Goal: Task Accomplishment & Management: Use online tool/utility

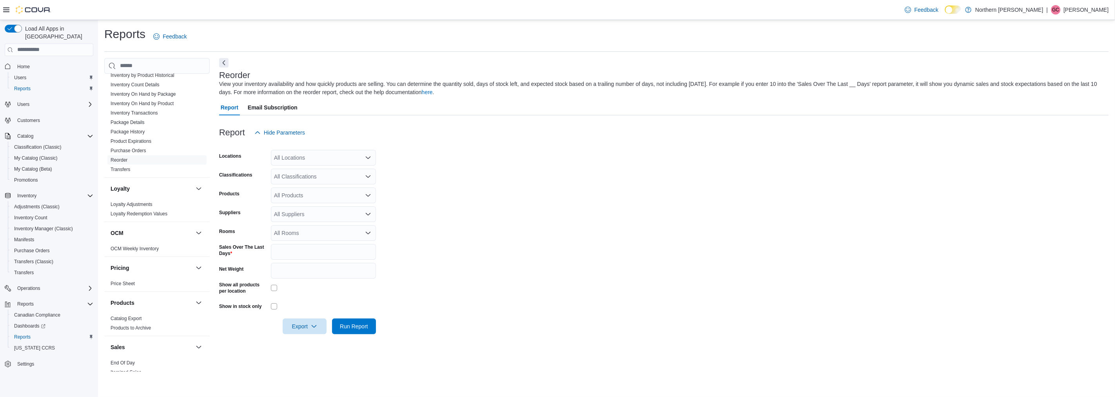
scroll to position [241, 0]
click at [336, 258] on input "*" at bounding box center [323, 252] width 105 height 16
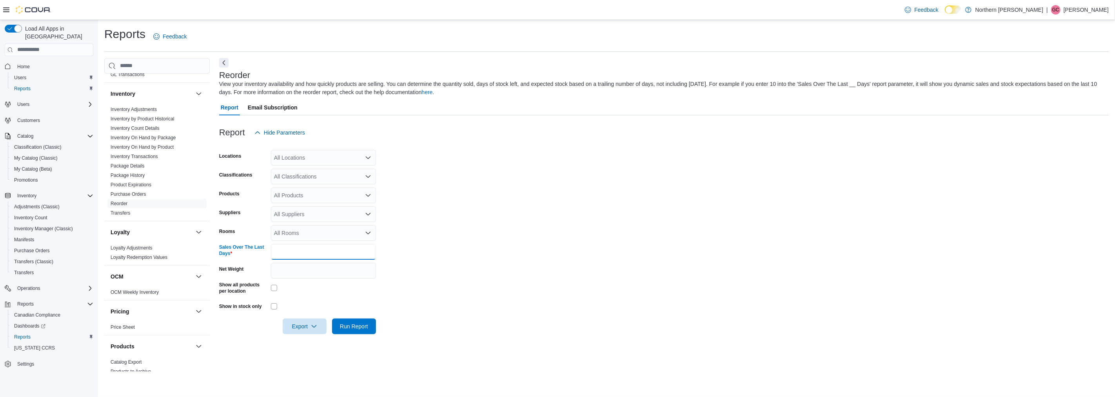
type input "**"
click at [591, 275] on form "Locations All Locations Classifications All Classifications Products All Produc…" at bounding box center [664, 237] width 890 height 194
click at [367, 216] on icon "Open list of options" at bounding box center [368, 214] width 6 height 6
click at [288, 274] on span "OCS" at bounding box center [324, 276] width 96 height 8
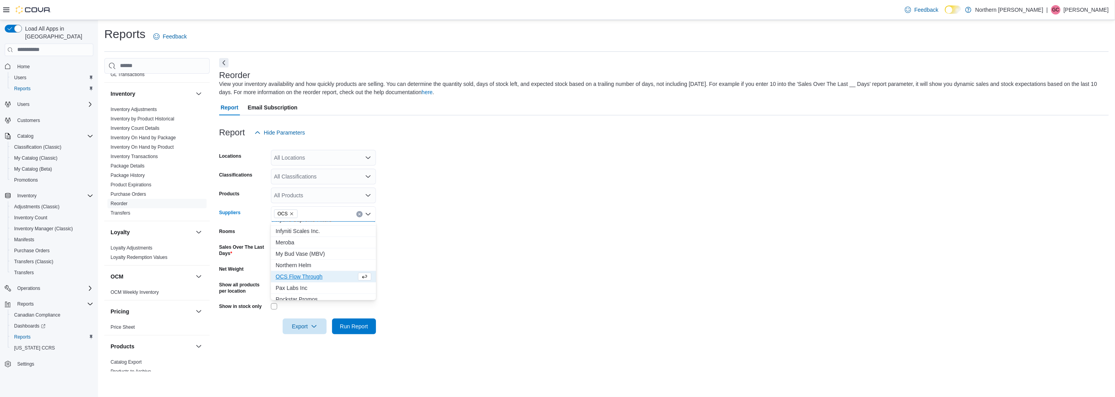
click at [291, 280] on span "OCS Flow Through" at bounding box center [316, 276] width 81 height 8
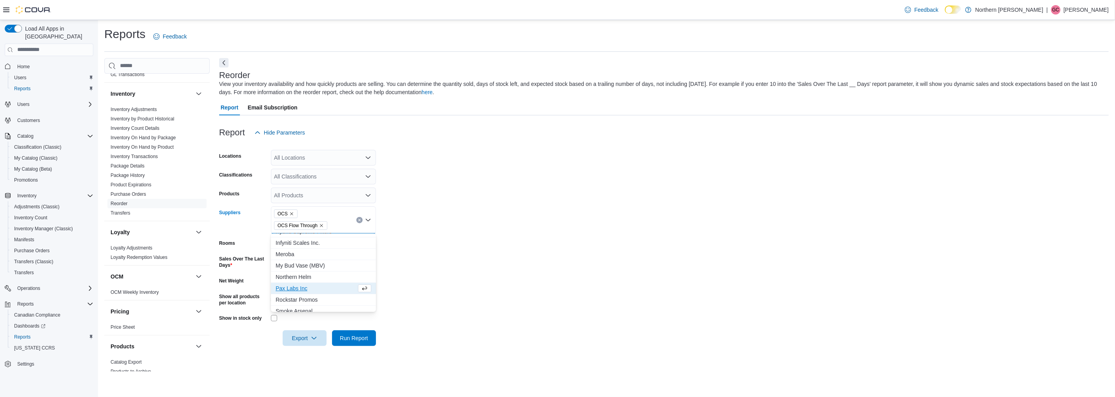
click at [498, 295] on form "Locations All Locations Classifications All Classifications Products All Produc…" at bounding box center [664, 242] width 890 height 205
click at [298, 343] on span "Export" at bounding box center [304, 338] width 34 height 16
click at [312, 292] on span "Export to Excel" at bounding box center [305, 292] width 35 height 6
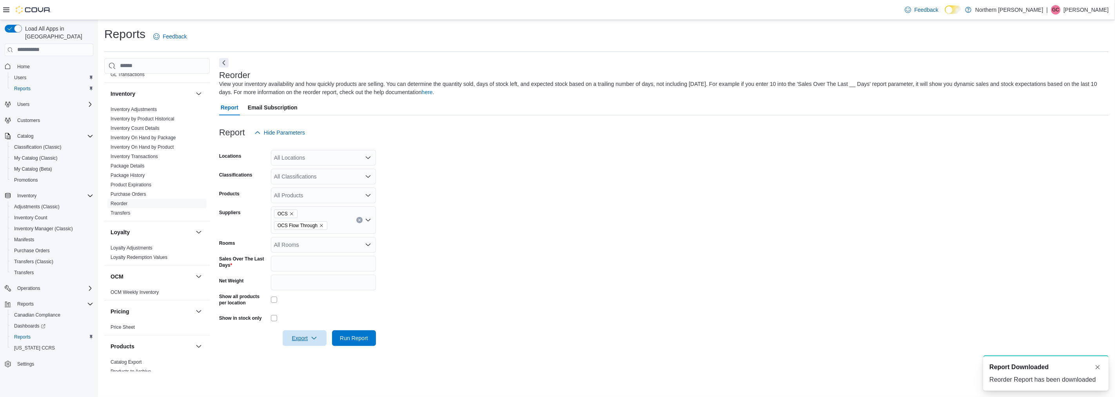
scroll to position [0, 0]
